Goal: Find contact information: Find contact information

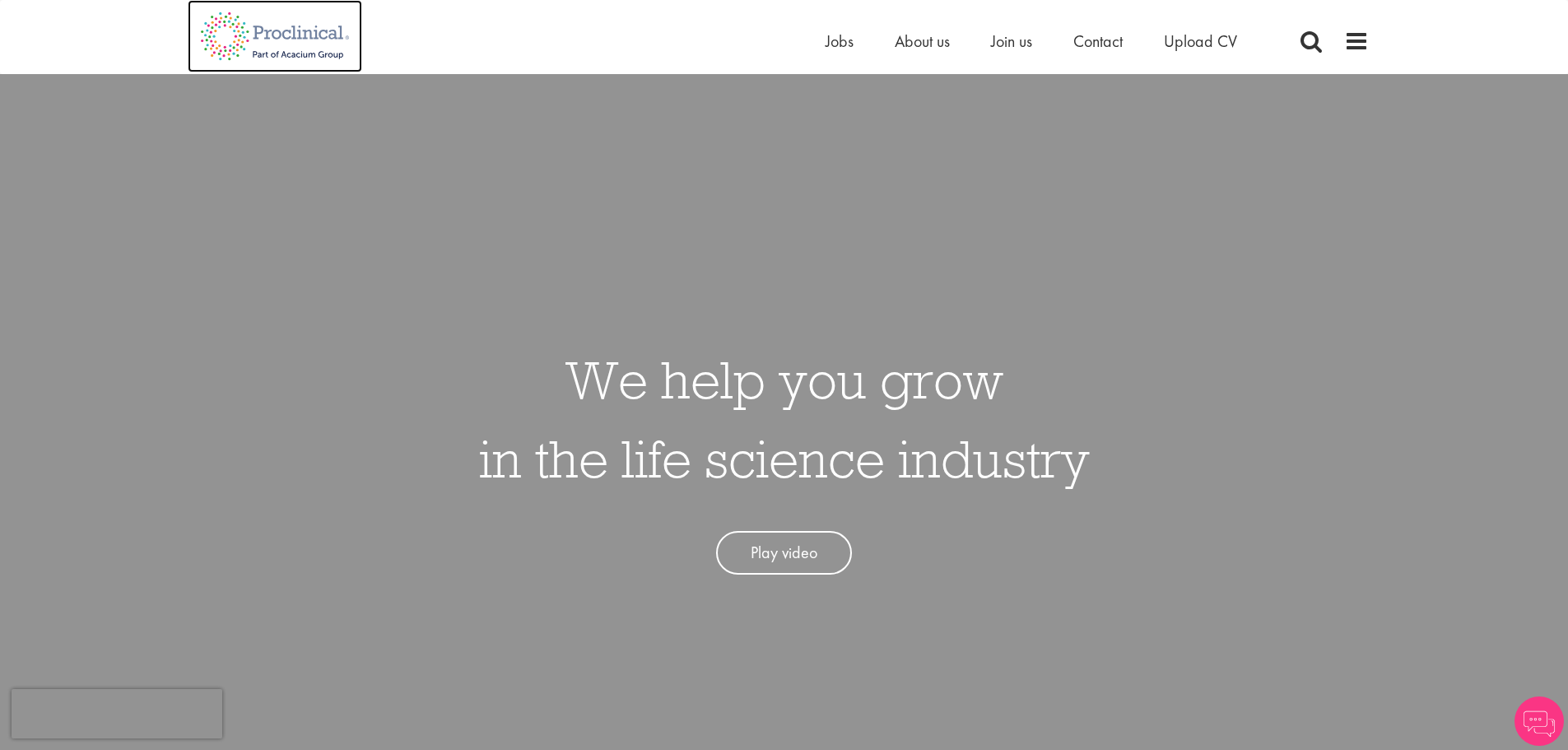
click at [285, 35] on img at bounding box center [275, 36] width 175 height 73
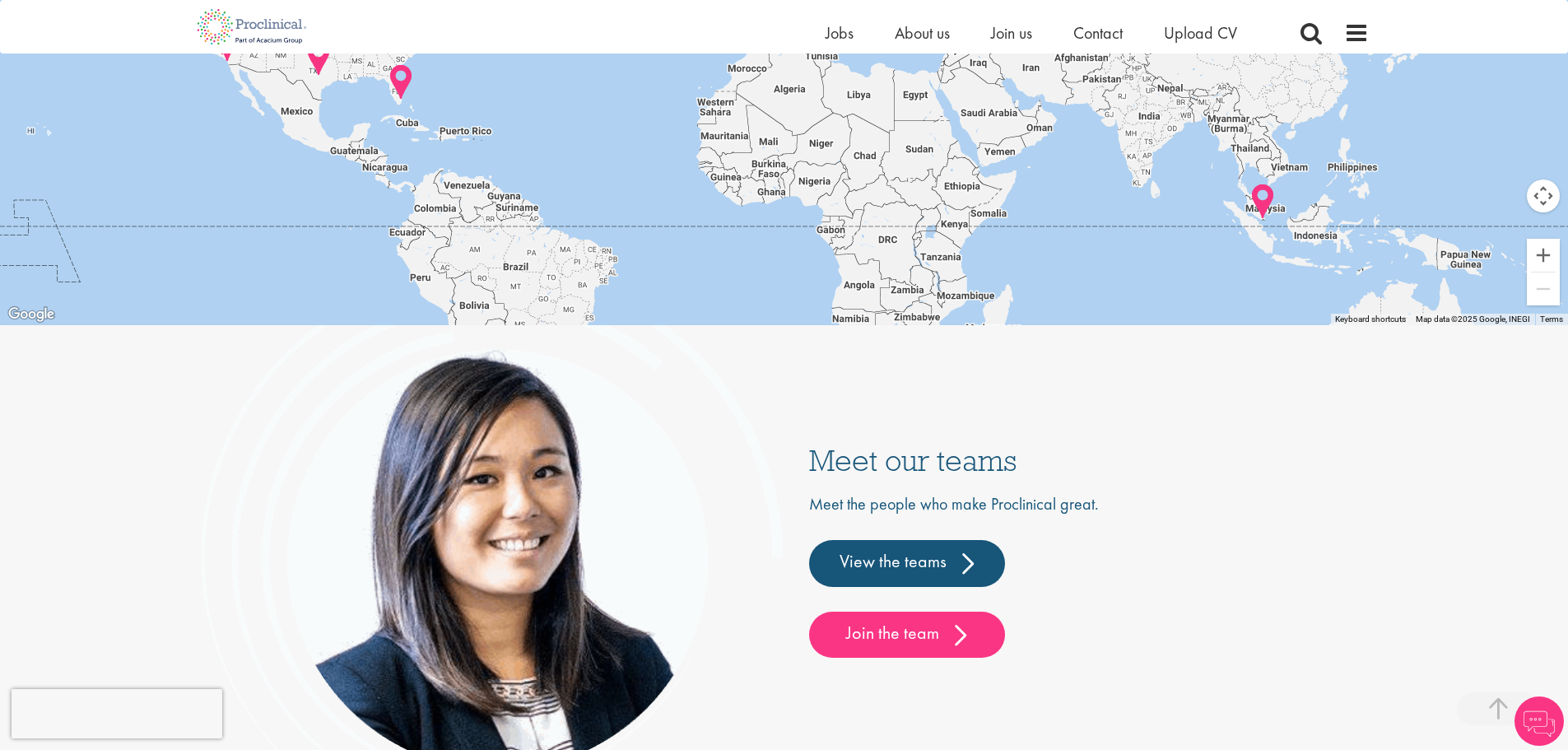
scroll to position [4115, 0]
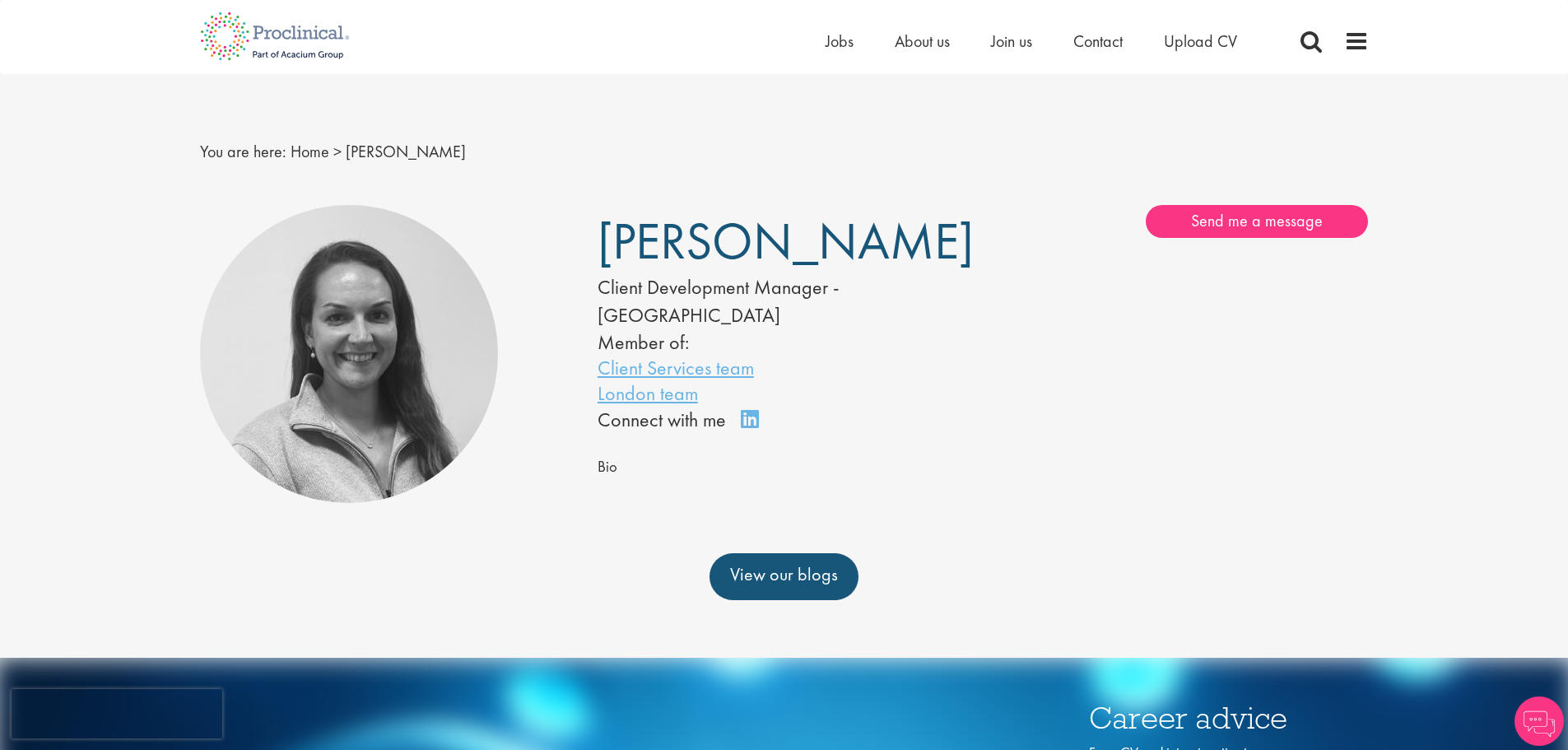
drag, startPoint x: 781, startPoint y: 290, endPoint x: 575, endPoint y: 241, distance: 211.7
click at [0, 0] on div "Maddison Blazeby Client Development Manager - EU Member of: Client Services tea…" at bounding box center [0, 0] width 0 height 0
copy div "Maddison Blazeby"
